Goal: Task Accomplishment & Management: Use online tool/utility

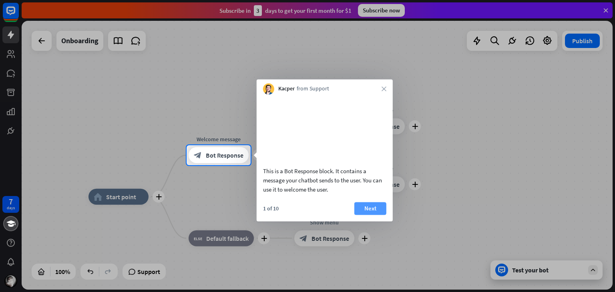
click at [375, 215] on button "Next" at bounding box center [370, 208] width 32 height 13
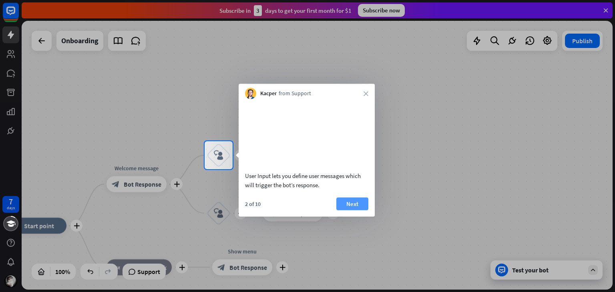
drag, startPoint x: 356, startPoint y: 203, endPoint x: 352, endPoint y: 217, distance: 13.7
click at [352, 217] on div "User Input lets you define user messages which will trigger the bot’s response.…" at bounding box center [307, 158] width 136 height 118
click at [352, 210] on button "Next" at bounding box center [352, 203] width 32 height 13
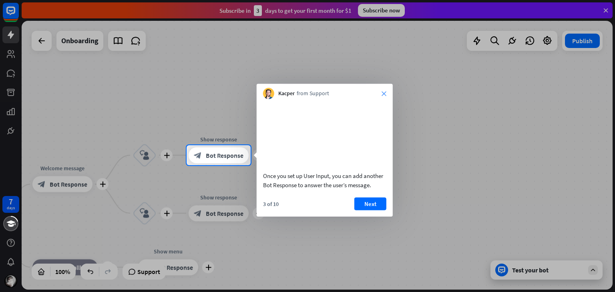
click at [383, 95] on icon "close" at bounding box center [384, 93] width 5 height 5
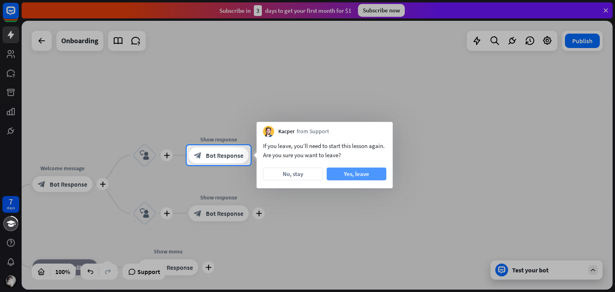
click at [360, 176] on button "Yes, leave" at bounding box center [357, 174] width 60 height 13
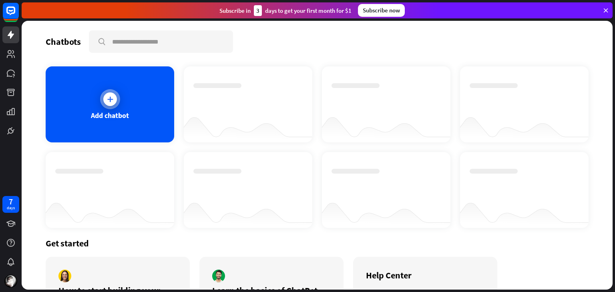
click at [117, 103] on div at bounding box center [110, 99] width 20 height 20
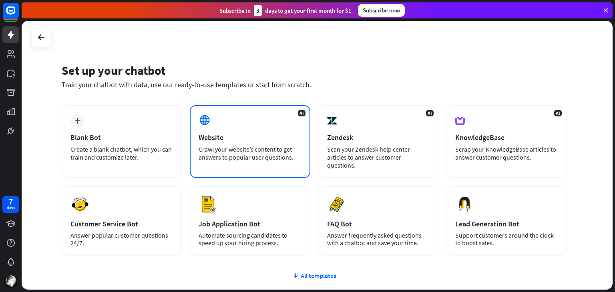
click at [230, 138] on div "Website" at bounding box center [250, 137] width 103 height 9
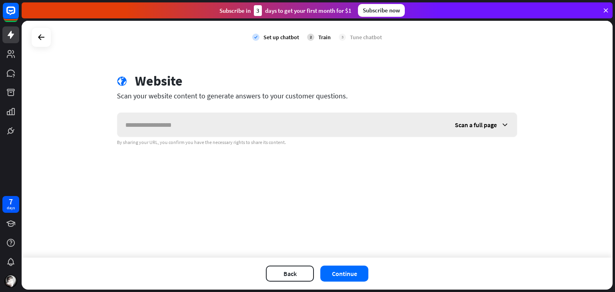
click at [259, 130] on input "text" at bounding box center [282, 125] width 330 height 24
click at [243, 121] on input "text" at bounding box center [282, 125] width 330 height 24
click at [498, 126] on div "Scan a full page" at bounding box center [482, 125] width 70 height 24
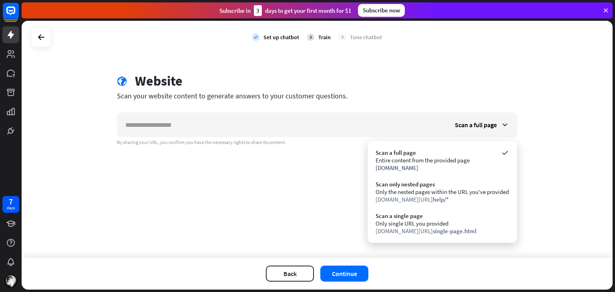
click at [495, 88] on div "globe Website" at bounding box center [317, 82] width 400 height 18
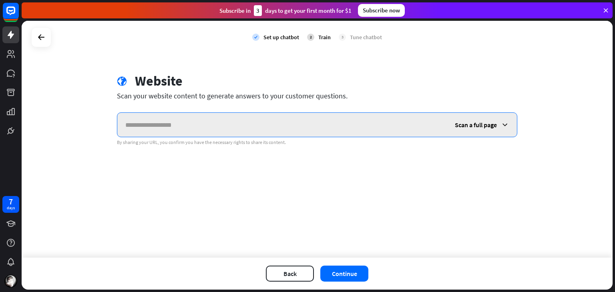
click at [303, 127] on input "text" at bounding box center [282, 125] width 330 height 24
click at [203, 118] on input "text" at bounding box center [282, 125] width 330 height 24
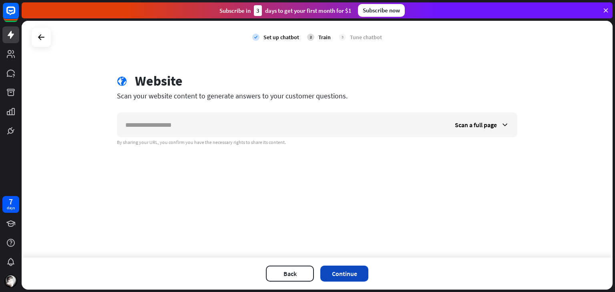
click at [351, 270] on button "Continue" at bounding box center [344, 274] width 48 height 16
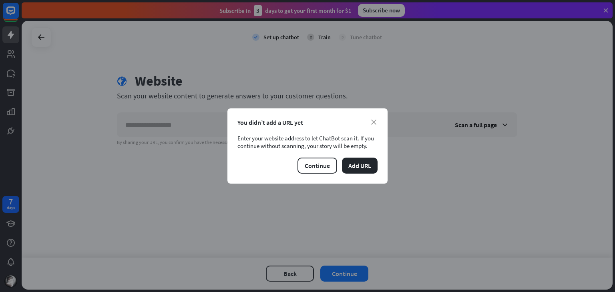
click at [368, 123] on div "You didn’t add a URL yet" at bounding box center [307, 123] width 140 height 8
click at [373, 123] on icon "close" at bounding box center [373, 122] width 5 height 5
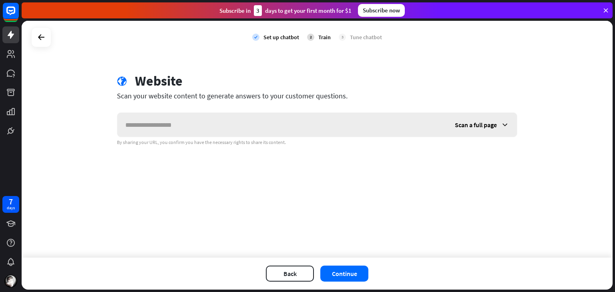
click at [490, 123] on span "Scan a full page" at bounding box center [476, 125] width 42 height 8
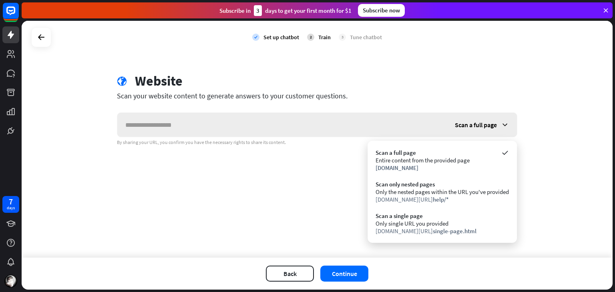
click at [490, 123] on span "Scan a full page" at bounding box center [476, 125] width 42 height 8
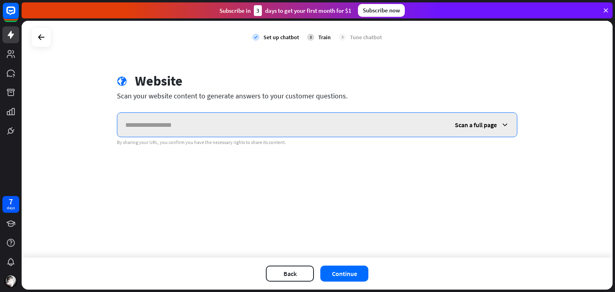
click at [323, 127] on input "text" at bounding box center [282, 125] width 330 height 24
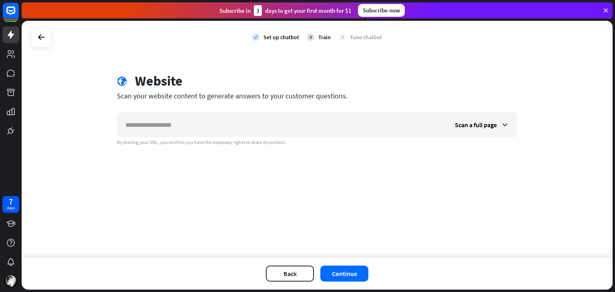
click at [205, 101] on div "globe Website Scan your website content to generate answers to your customer qu…" at bounding box center [317, 109] width 420 height 73
click at [207, 96] on div "Scan your website content to generate answers to your customer questions." at bounding box center [317, 95] width 400 height 9
click at [196, 79] on div "globe Website" at bounding box center [317, 82] width 400 height 18
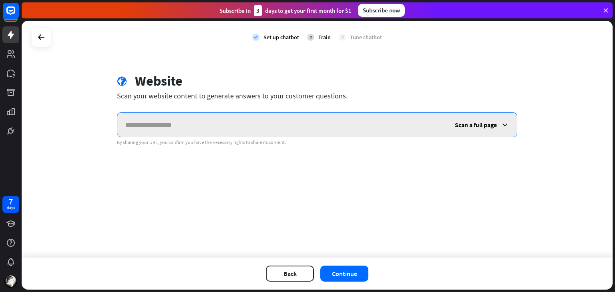
click at [279, 128] on input "text" at bounding box center [282, 125] width 330 height 24
